Goal: Communication & Community: Answer question/provide support

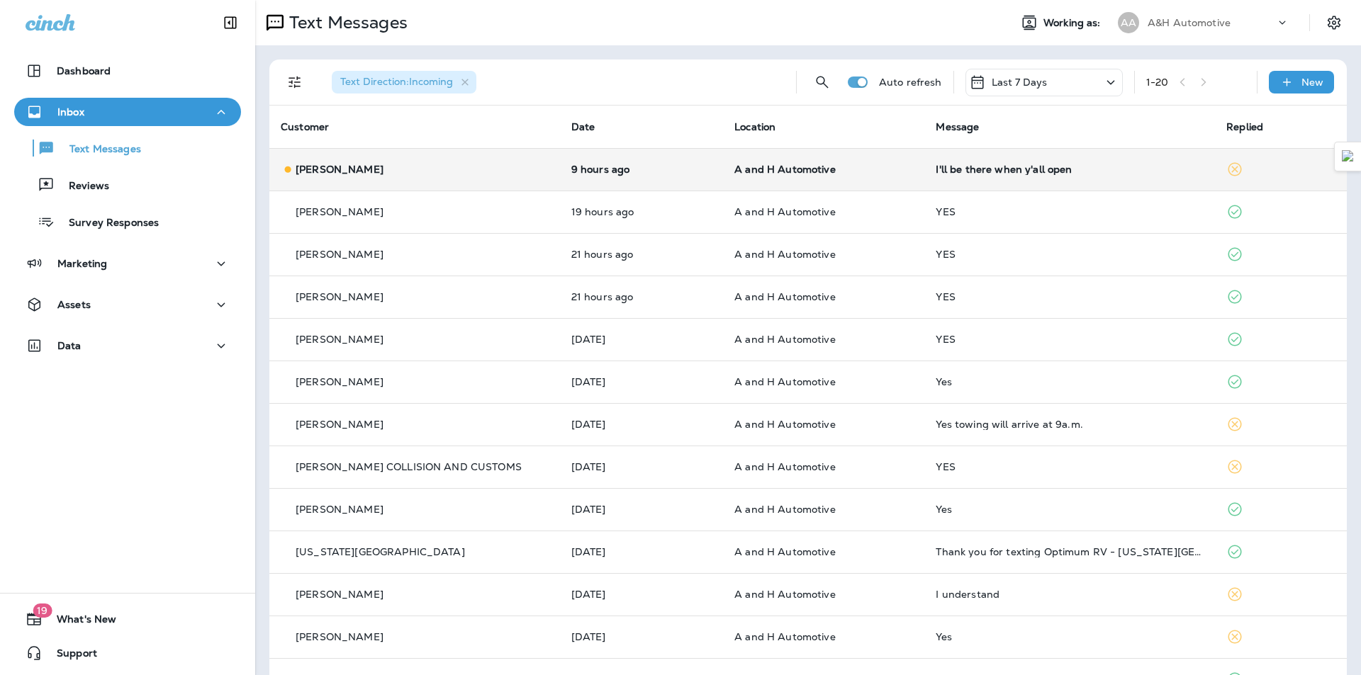
click at [938, 169] on div "I'll be there when y'all open" at bounding box center [1070, 169] width 268 height 11
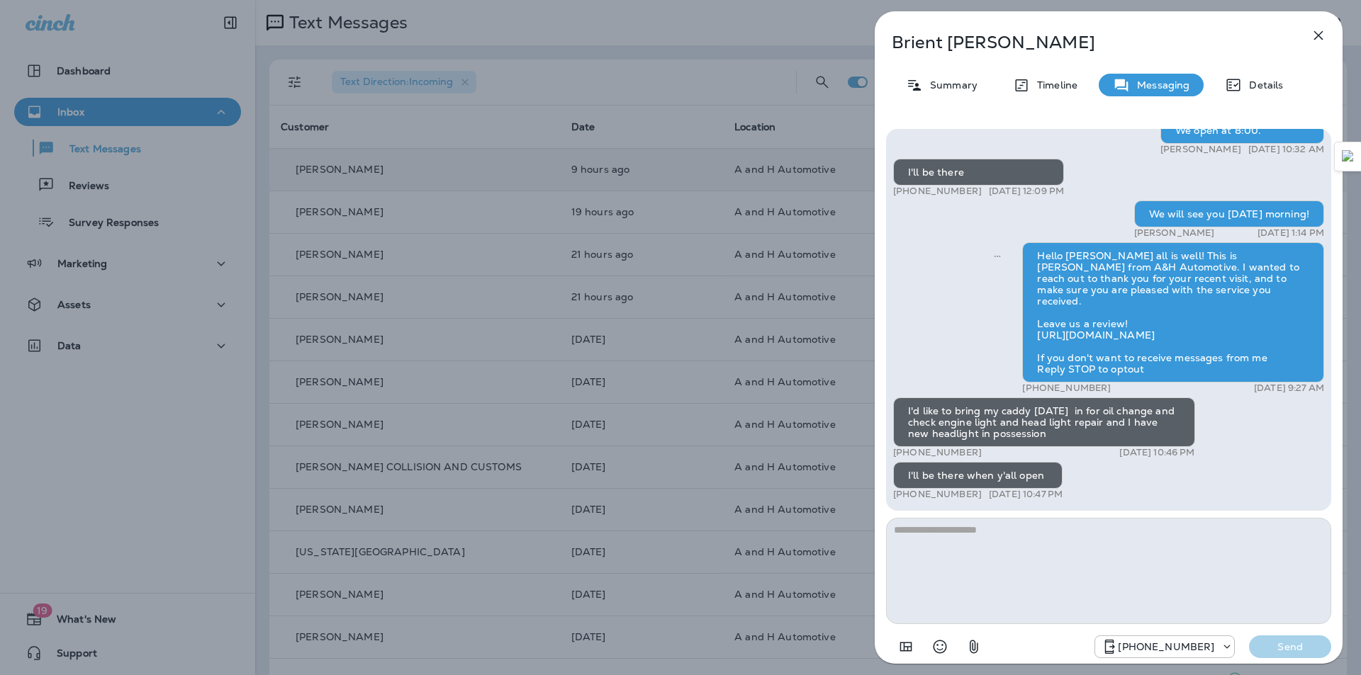
click at [989, 546] on textarea at bounding box center [1108, 571] width 445 height 106
click at [989, 560] on textarea at bounding box center [1108, 571] width 445 height 106
type textarea "**********"
click at [1297, 637] on button "Send" at bounding box center [1290, 647] width 82 height 23
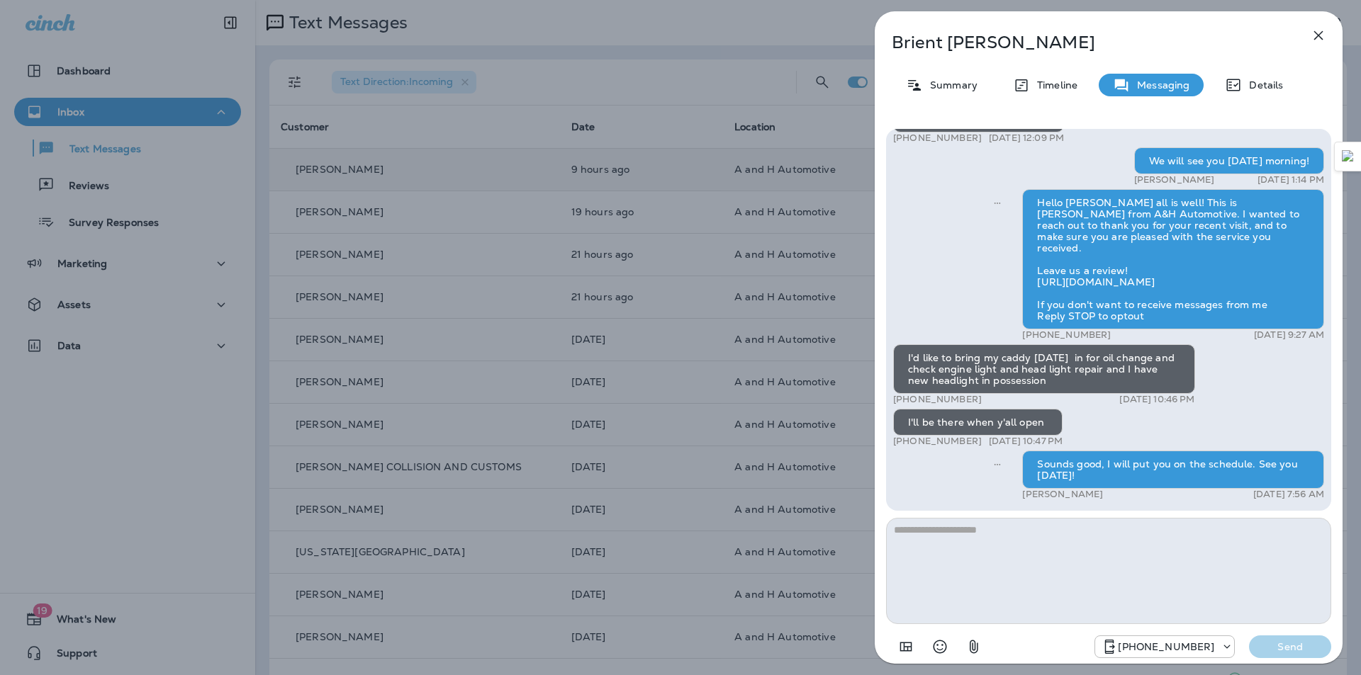
click at [931, 28] on div "[PERSON_NAME] Summary Timeline Messaging Details Hey Brient this is [PERSON_NAM…" at bounding box center [1109, 341] width 468 height 661
copy div "[PERSON_NAME]"
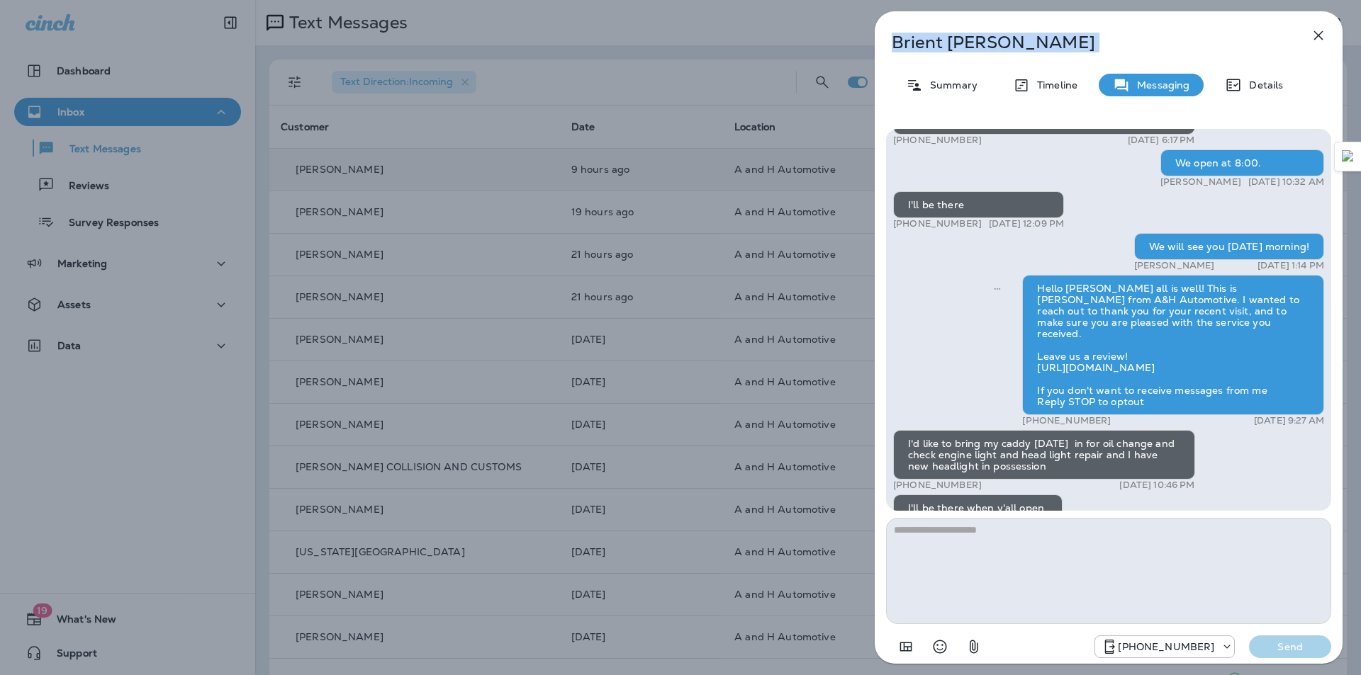
scroll to position [-284, 0]
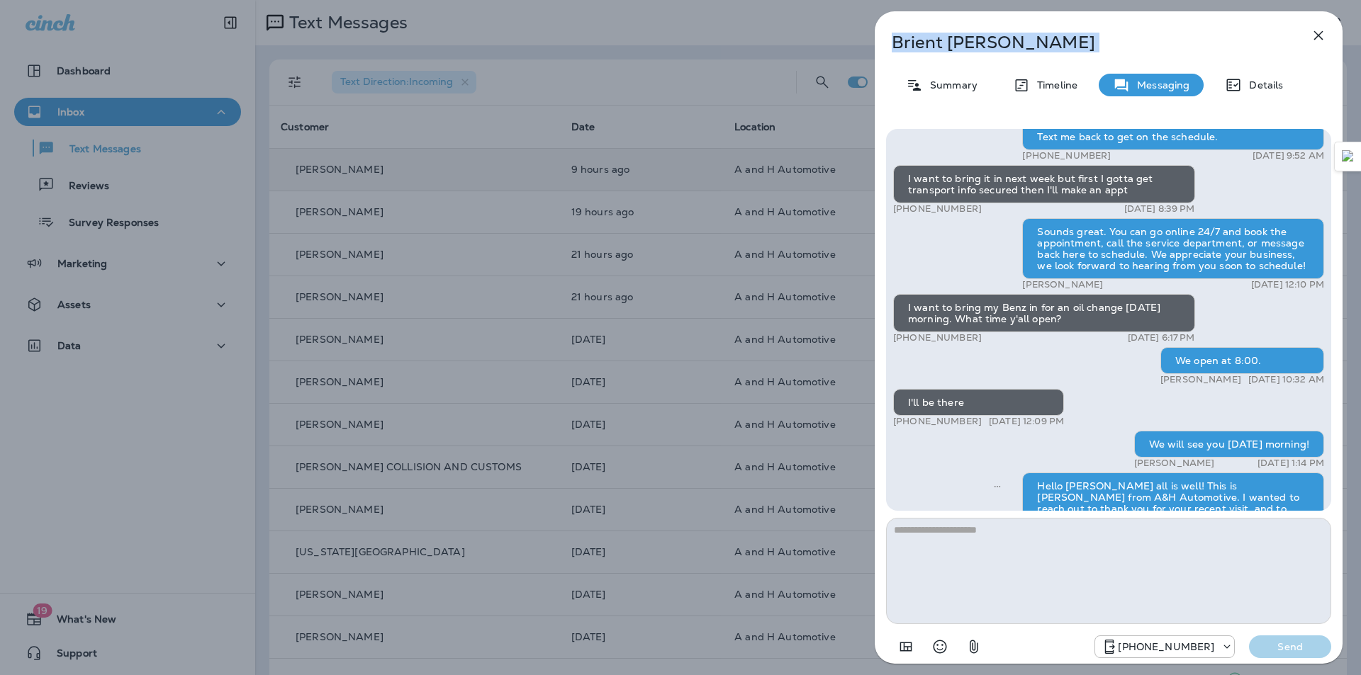
click at [1315, 38] on icon "button" at bounding box center [1318, 35] width 17 height 17
